Goal: Transaction & Acquisition: Purchase product/service

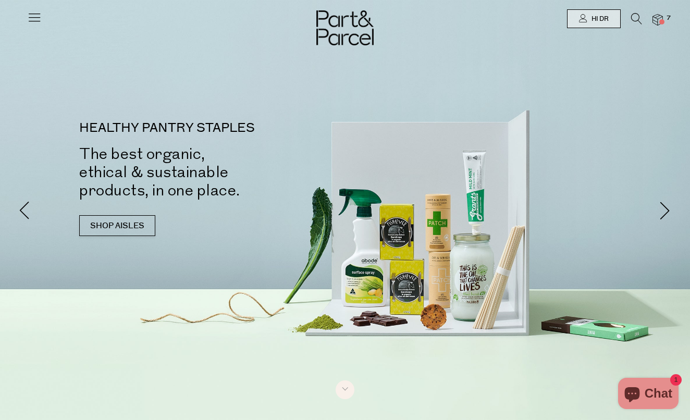
click at [657, 17] on img at bounding box center [657, 20] width 10 height 12
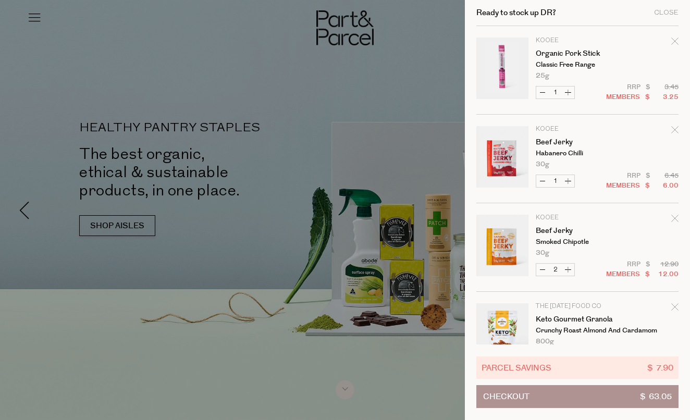
click at [393, 134] on div at bounding box center [345, 210] width 690 height 420
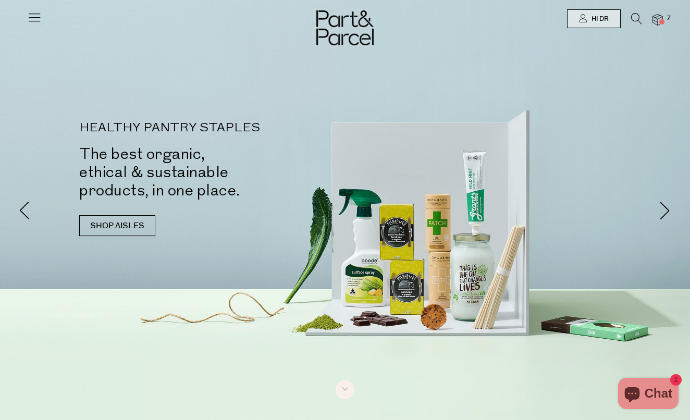
click at [632, 17] on icon at bounding box center [636, 18] width 11 height 11
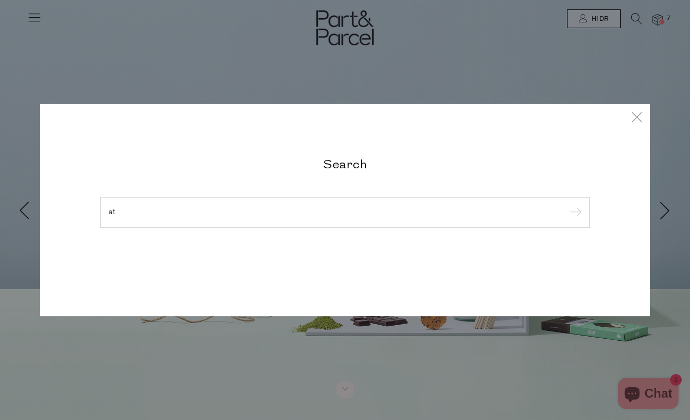
type input "a"
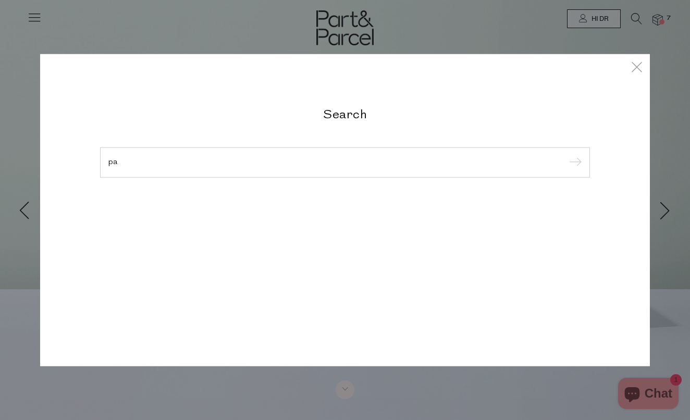
type input "p"
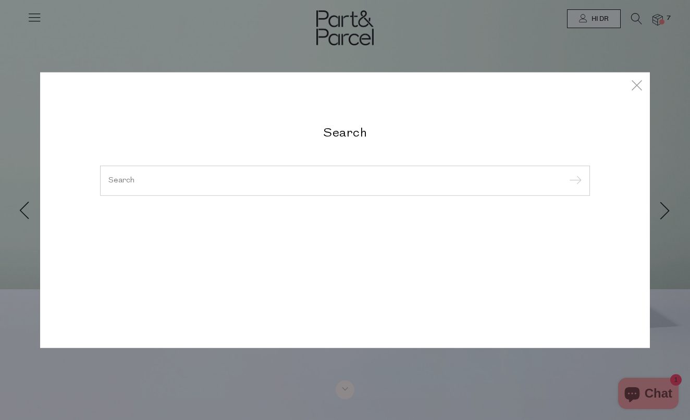
click at [653, 6] on div "Search Stock Concentrate - Urban Forager I am Gaia" at bounding box center [345, 210] width 690 height 420
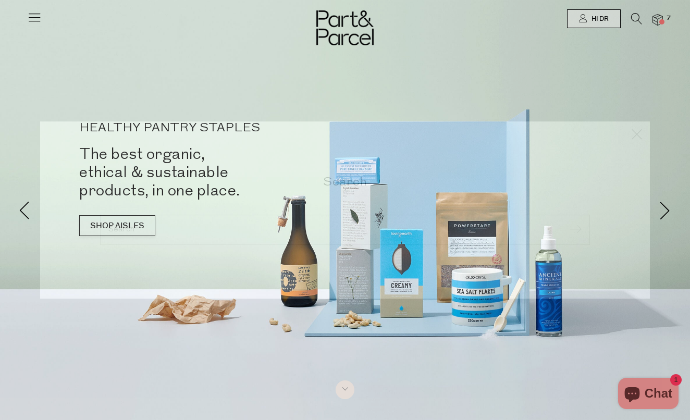
click at [659, 24] on img at bounding box center [657, 20] width 10 height 12
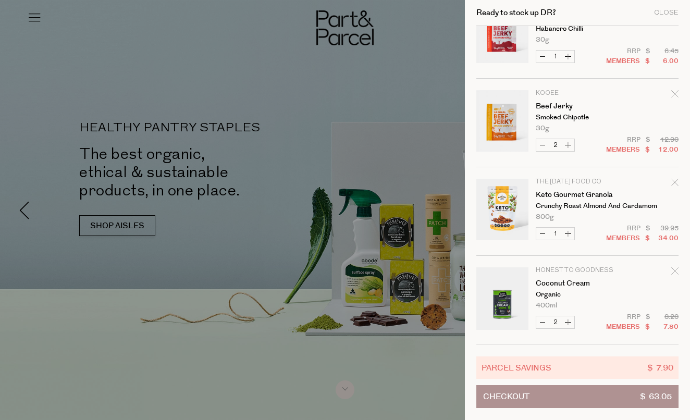
scroll to position [125, 0]
click at [671, 184] on icon "Remove Keto Gourmet Granola" at bounding box center [674, 182] width 7 height 7
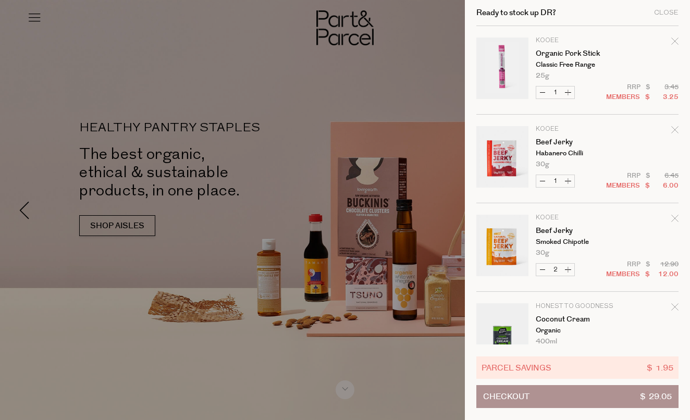
click at [672, 308] on icon "Remove Coconut Cream" at bounding box center [674, 306] width 7 height 7
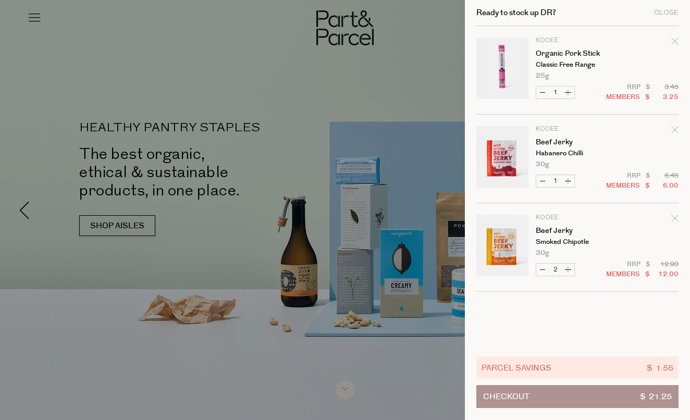
click at [235, 79] on div at bounding box center [345, 210] width 690 height 420
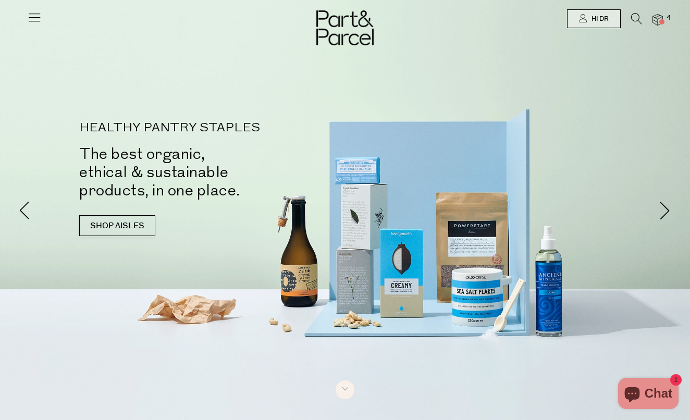
click at [35, 17] on icon at bounding box center [34, 17] width 15 height 15
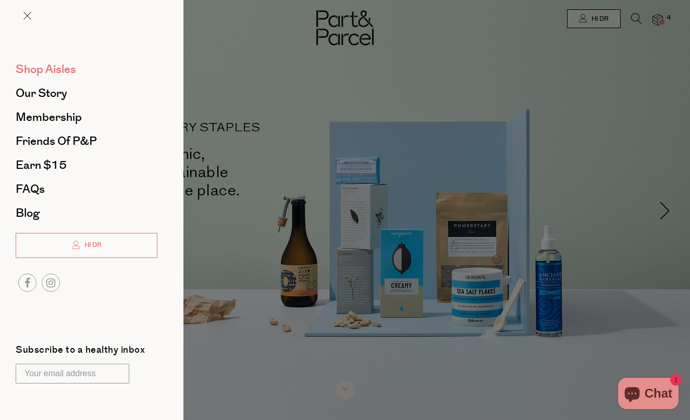
click at [44, 69] on span "Shop Aisles" at bounding box center [46, 69] width 60 height 17
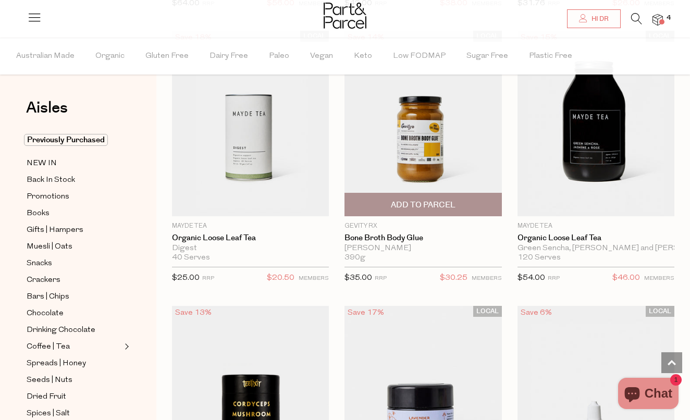
scroll to position [3678, 0]
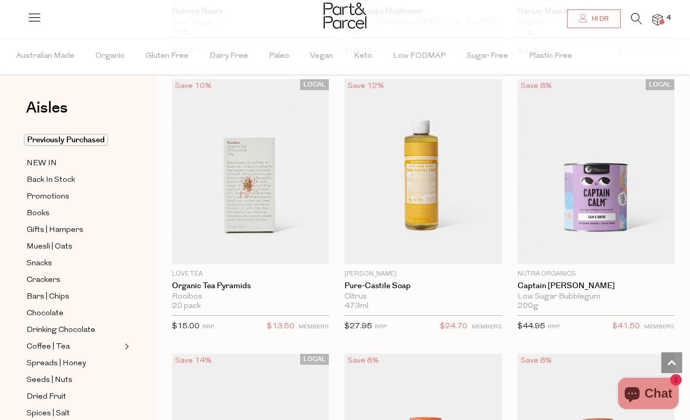
scroll to position [6107, 0]
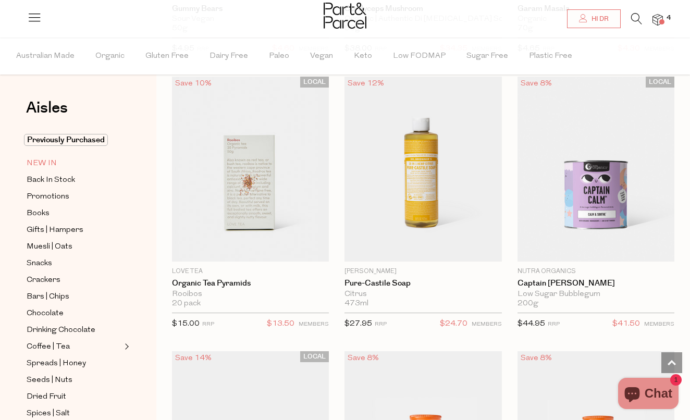
click at [46, 162] on span "NEW IN" at bounding box center [42, 163] width 30 height 13
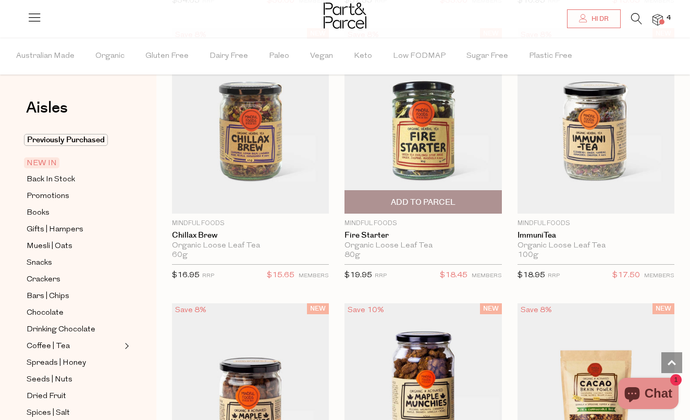
scroll to position [1726, 0]
